Goal: Task Accomplishment & Management: Complete application form

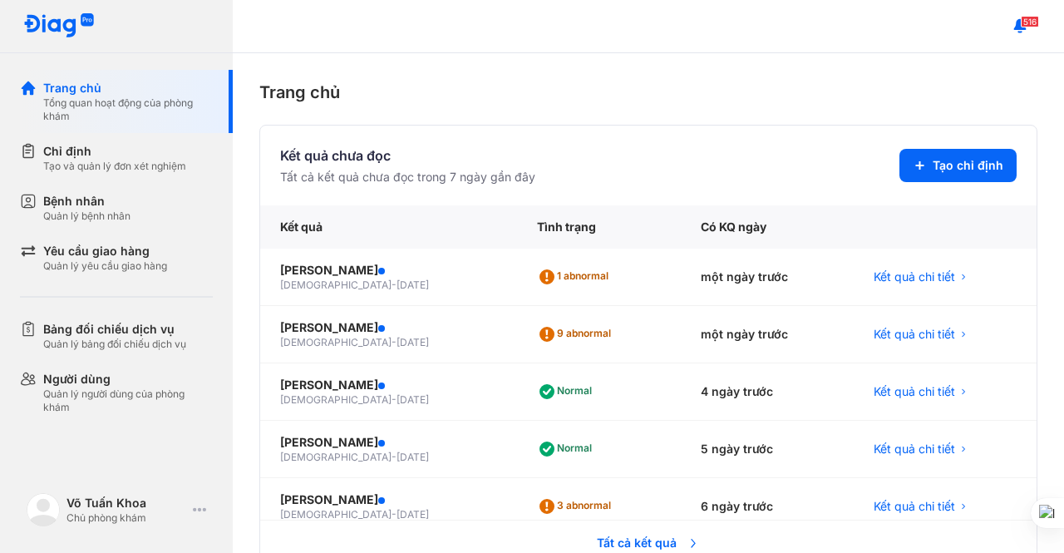
click at [81, 215] on div "Quản lý bệnh nhân" at bounding box center [86, 215] width 87 height 13
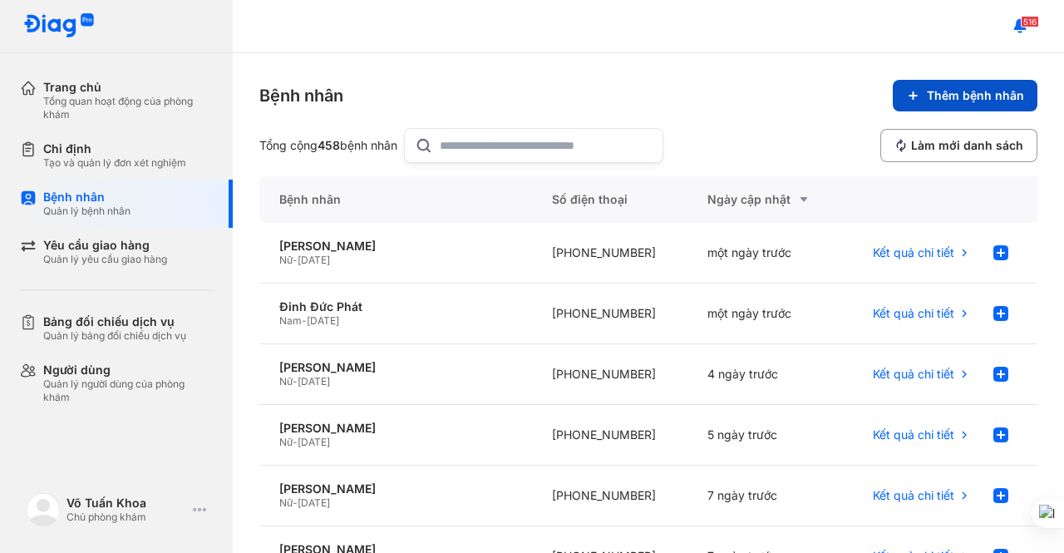
click at [912, 98] on button "Thêm bệnh nhân" at bounding box center [965, 96] width 145 height 32
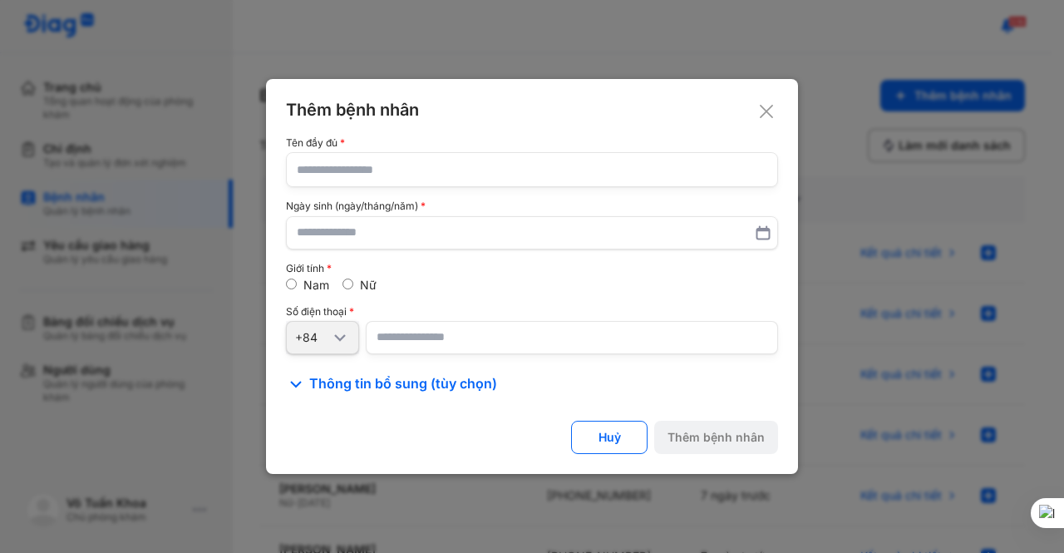
click at [323, 174] on input "text" at bounding box center [532, 169] width 470 height 33
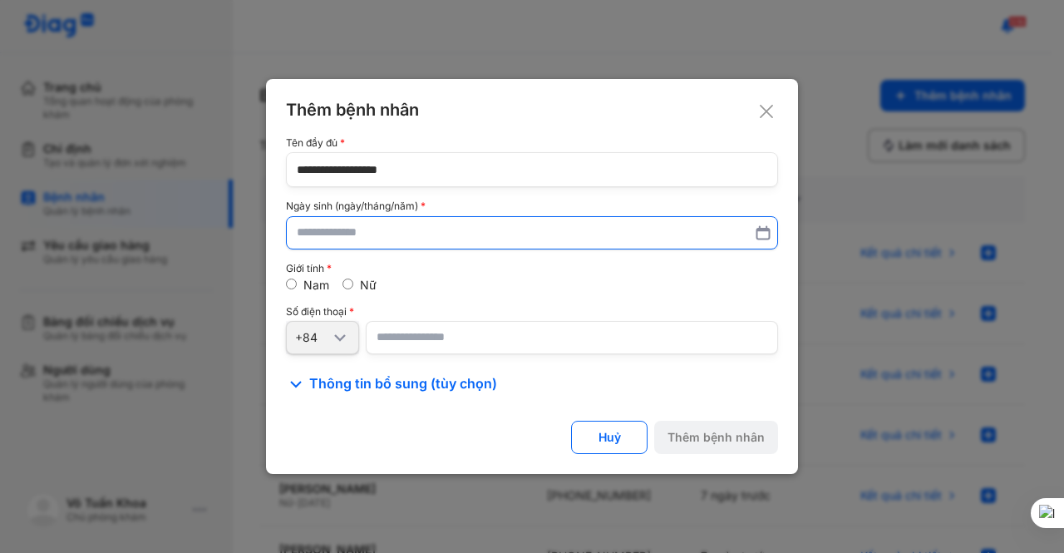
type input "**********"
click at [327, 236] on input "text" at bounding box center [532, 233] width 469 height 30
type input "**********"
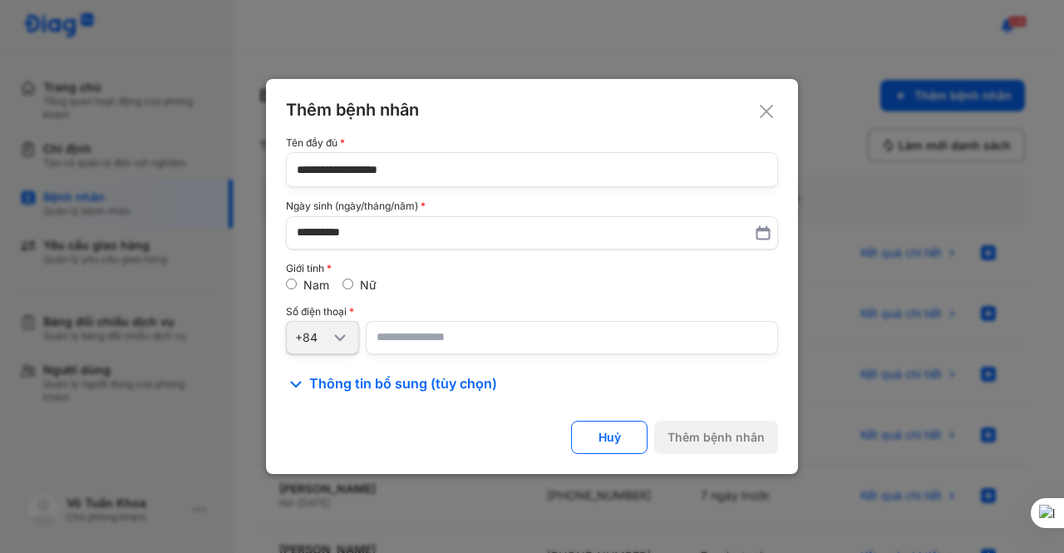
click at [422, 343] on input "number" at bounding box center [572, 337] width 412 height 33
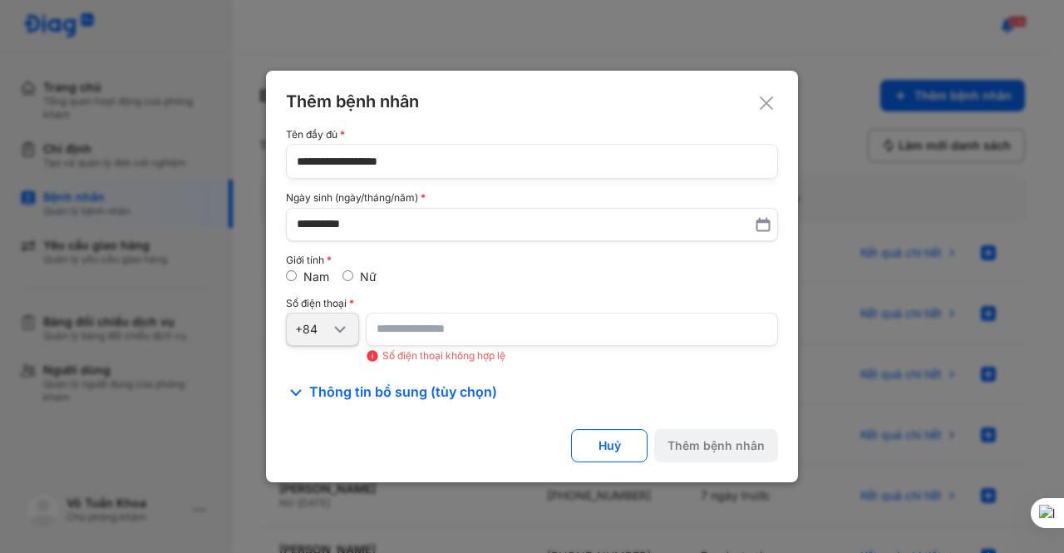
type input "*"
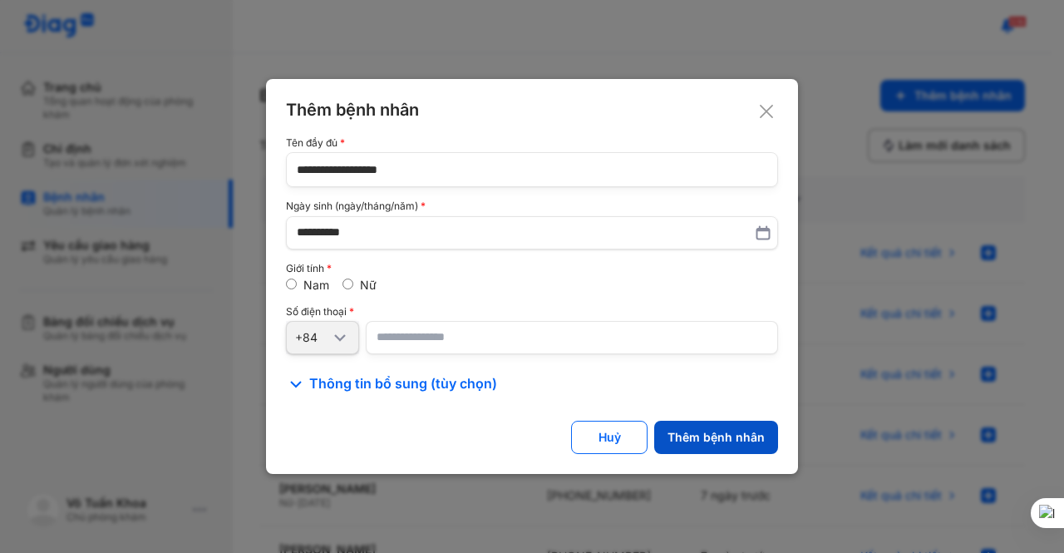
type input "**********"
click at [701, 433] on div "Thêm bệnh nhân" at bounding box center [715, 437] width 97 height 15
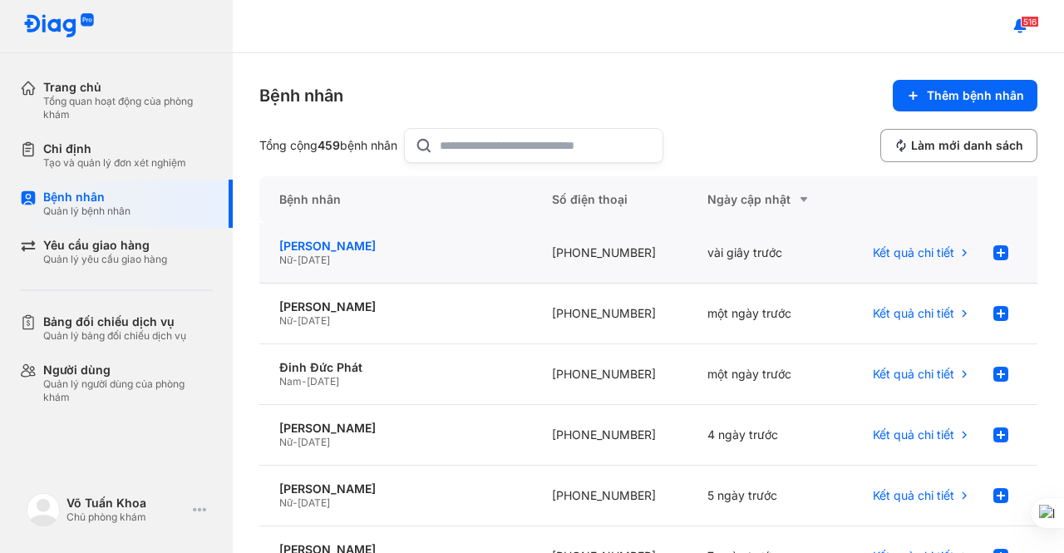
click at [339, 245] on div "[PERSON_NAME]" at bounding box center [395, 246] width 233 height 15
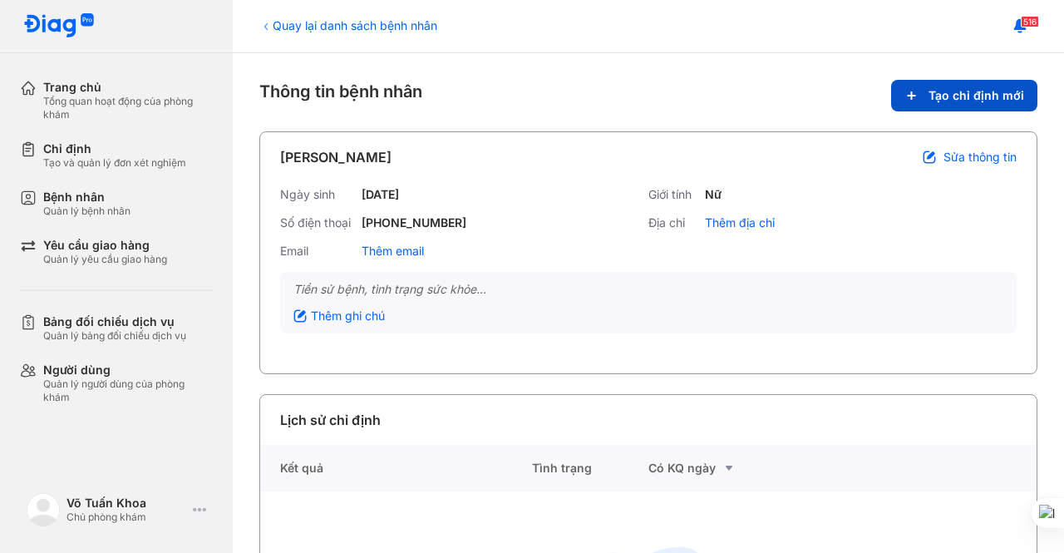
click at [942, 89] on span "Tạo chỉ định mới" at bounding box center [976, 95] width 96 height 15
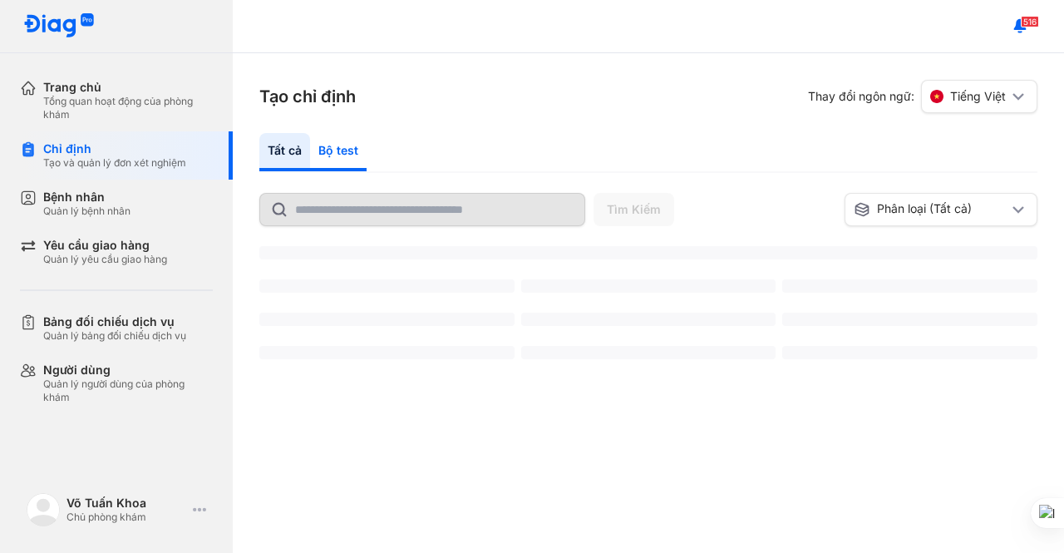
click at [340, 155] on div "Bộ test" at bounding box center [338, 152] width 57 height 38
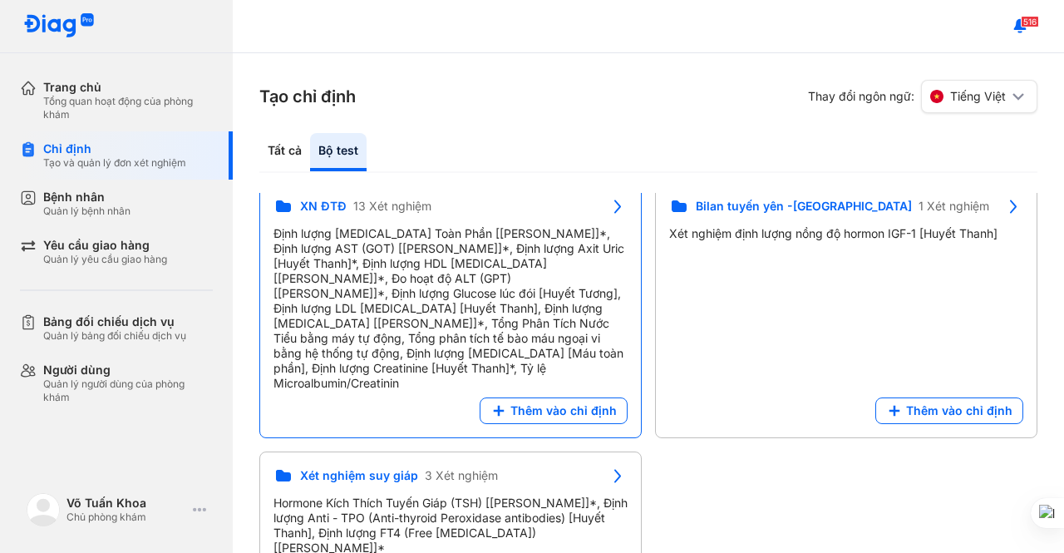
scroll to position [14, 0]
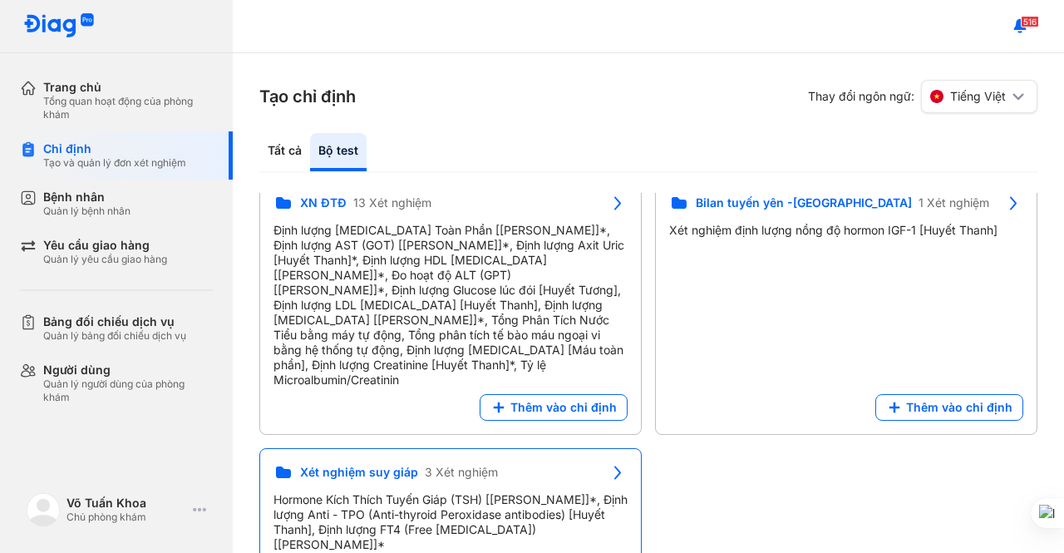
click at [454, 465] on span "3 Xét nghiệm" at bounding box center [461, 472] width 73 height 15
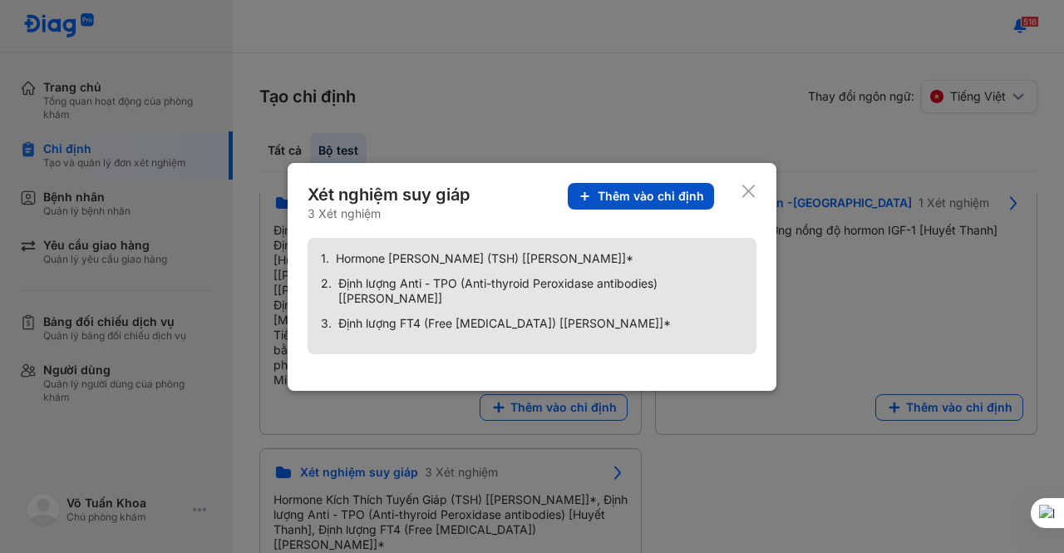
click at [652, 197] on span "Thêm vào chỉ định" at bounding box center [651, 196] width 106 height 15
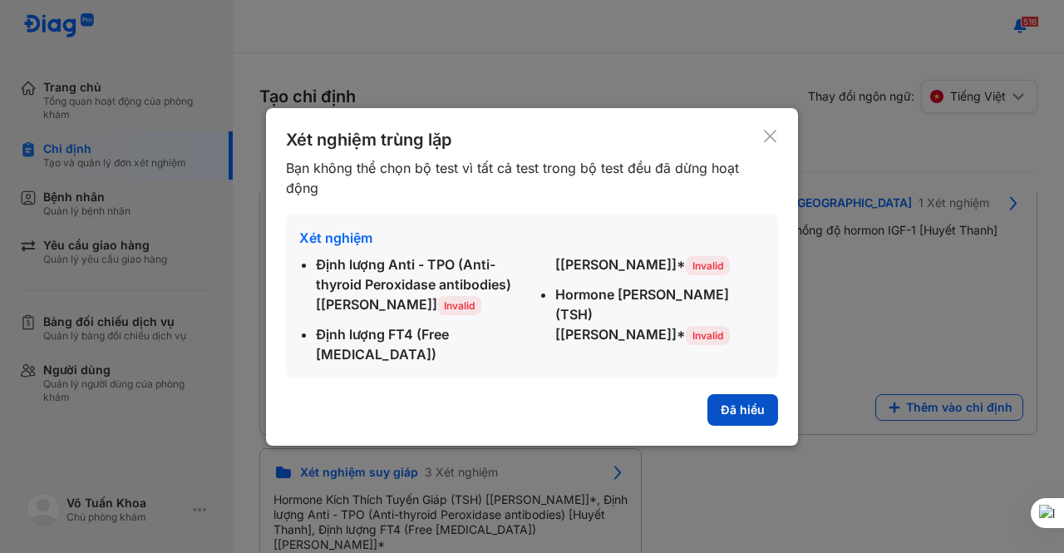
click at [737, 396] on button "Đã hiểu" at bounding box center [742, 410] width 71 height 32
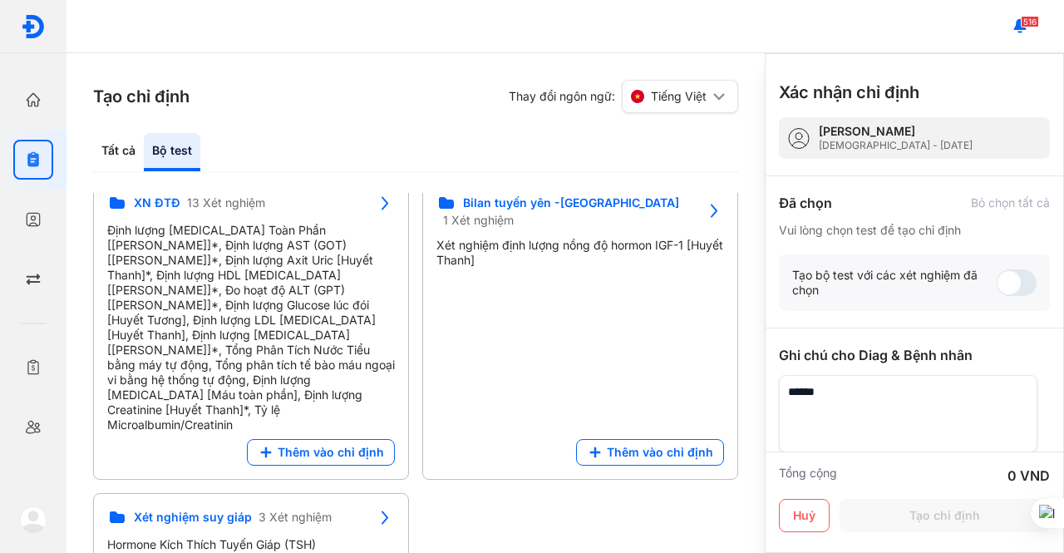
click at [876, 130] on div "[PERSON_NAME]" at bounding box center [896, 131] width 154 height 15
click at [804, 525] on button "Huỷ" at bounding box center [804, 515] width 51 height 33
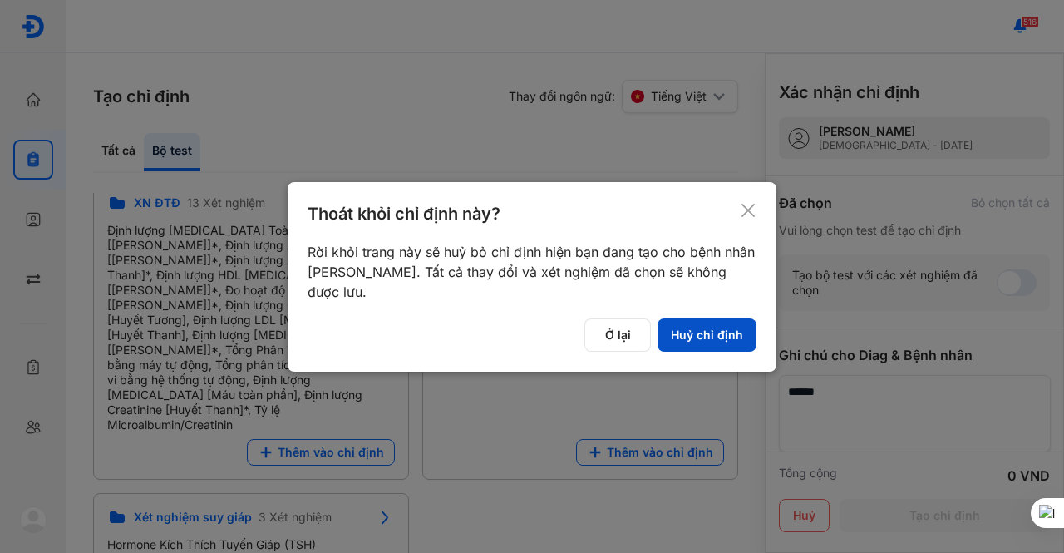
click at [708, 330] on button "Huỷ chỉ định" at bounding box center [706, 334] width 99 height 33
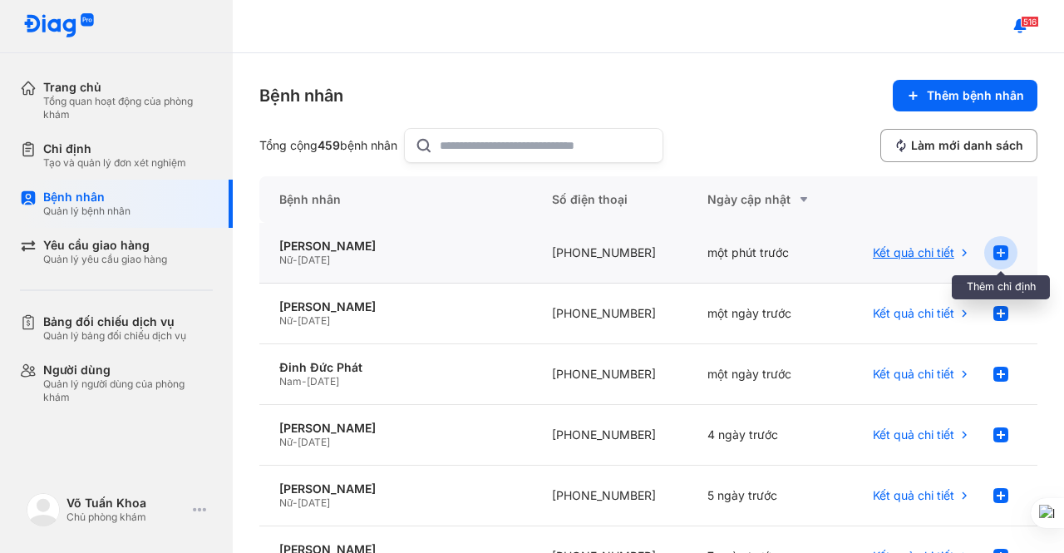
click at [993, 247] on use at bounding box center [1000, 252] width 15 height 15
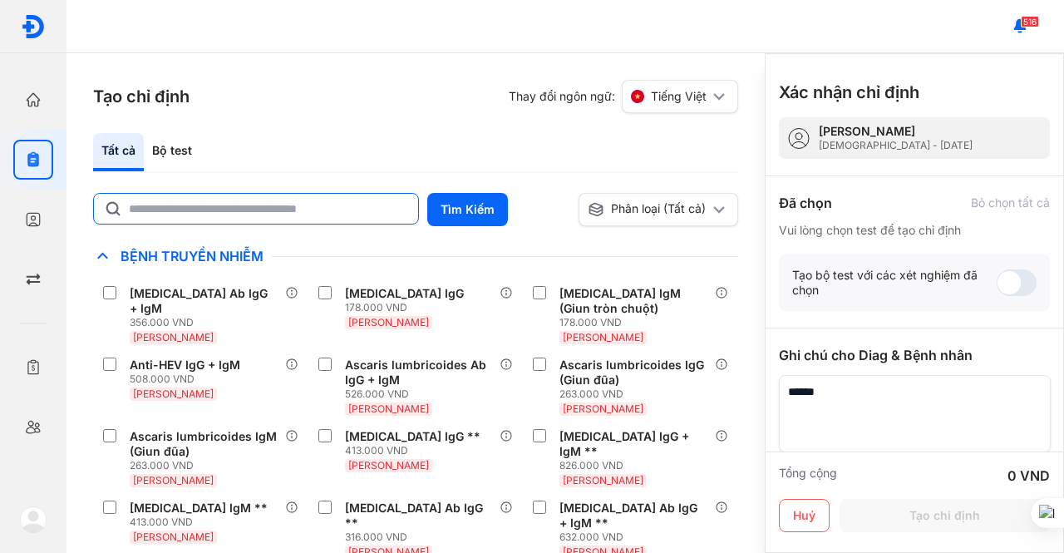
click at [320, 216] on input "text" at bounding box center [268, 209] width 279 height 30
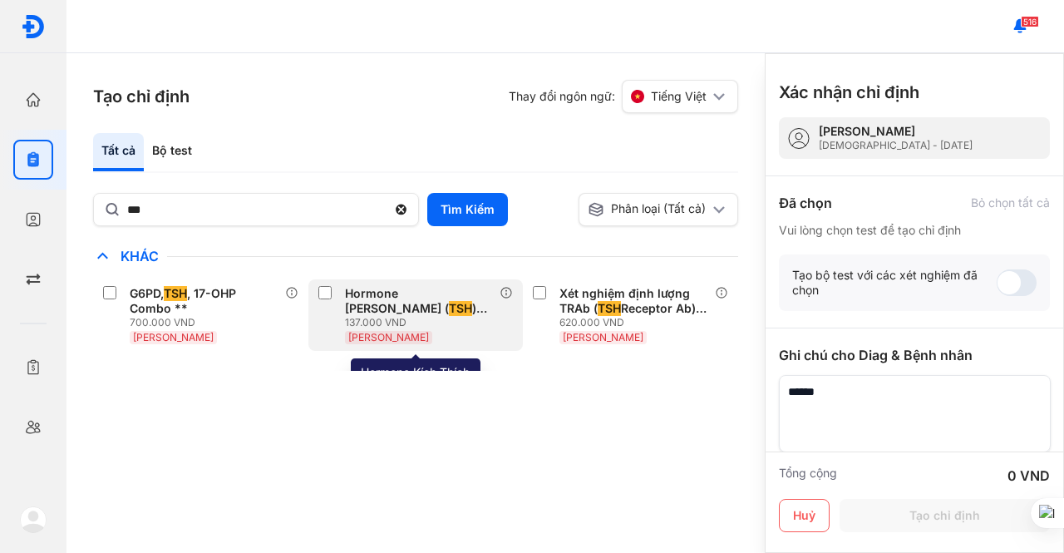
click at [327, 283] on div "Hormone Kích Thích Tuyến Giáp ( TSH ) [Huyết Thanh]* 137.000 VND Huyết Thanh" at bounding box center [415, 314] width 215 height 71
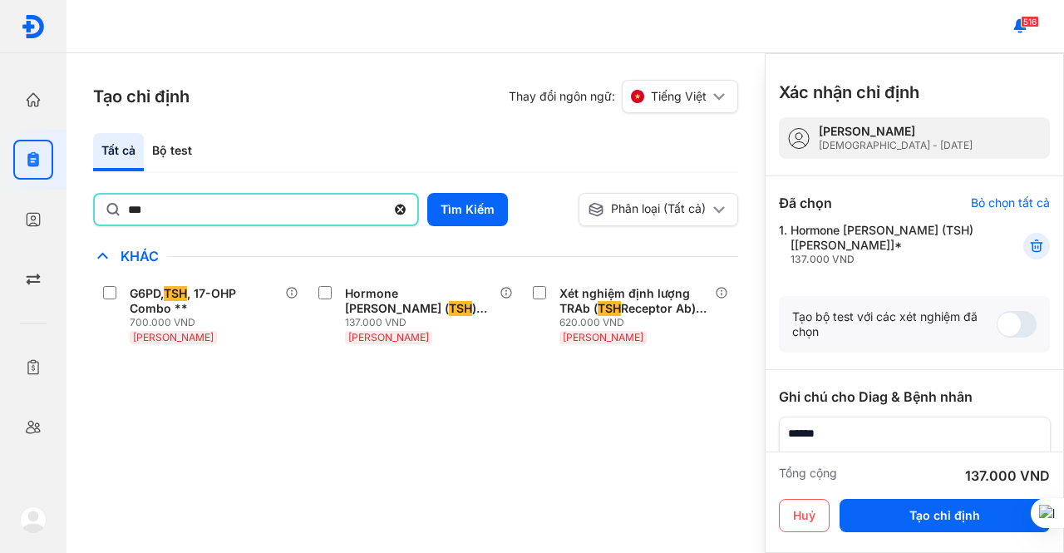
drag, startPoint x: 190, startPoint y: 200, endPoint x: 71, endPoint y: 240, distance: 126.1
click at [71, 240] on div "Tạo chỉ định Thay đổi ngôn ngữ: Tiếng Việt Tất cả Bộ test *** Tìm Kiếm Phân loạ…" at bounding box center [415, 302] width 698 height 499
type input "***"
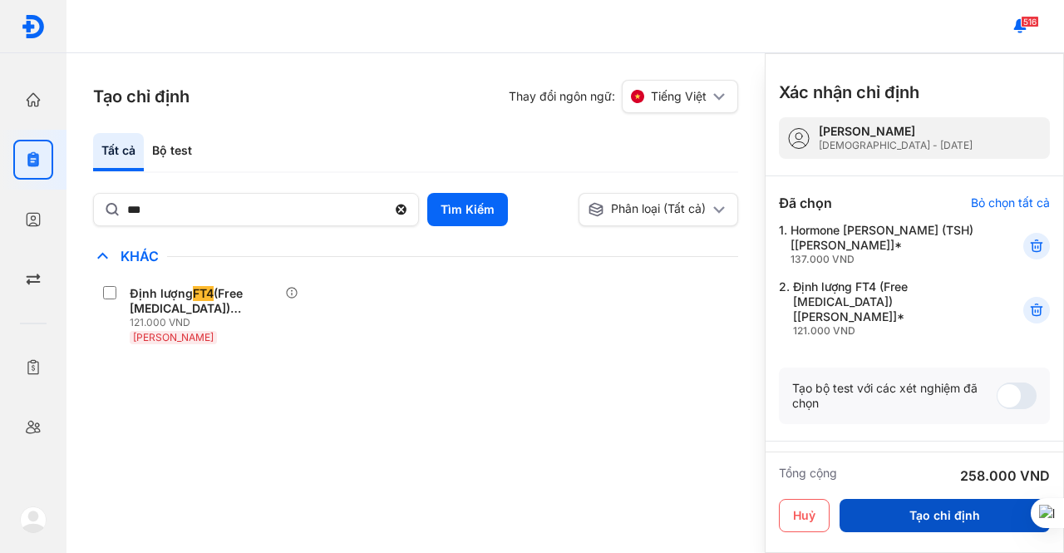
click at [869, 509] on button "Tạo chỉ định" at bounding box center [944, 515] width 210 height 33
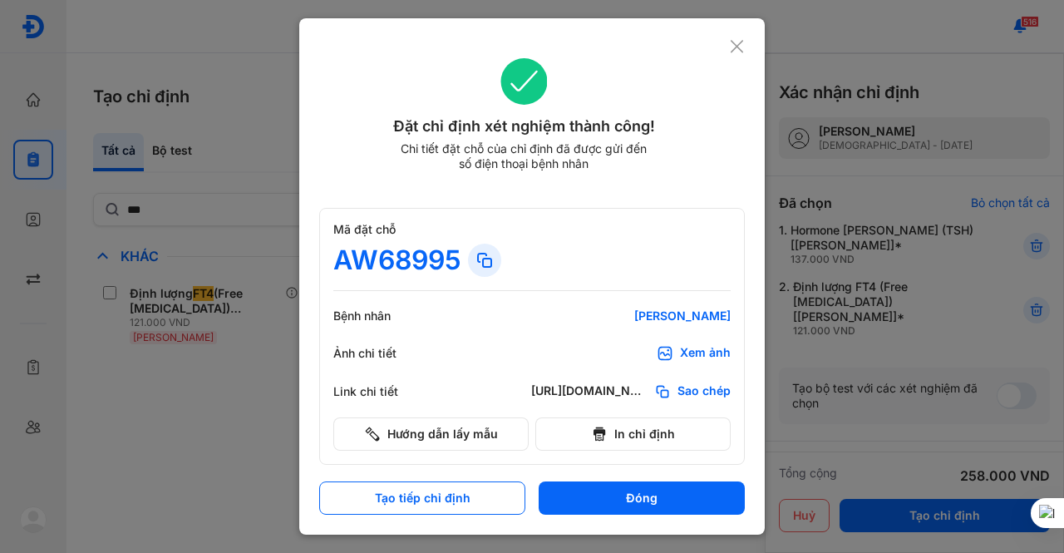
click at [732, 45] on icon at bounding box center [737, 46] width 16 height 17
